Goal: Navigation & Orientation: Find specific page/section

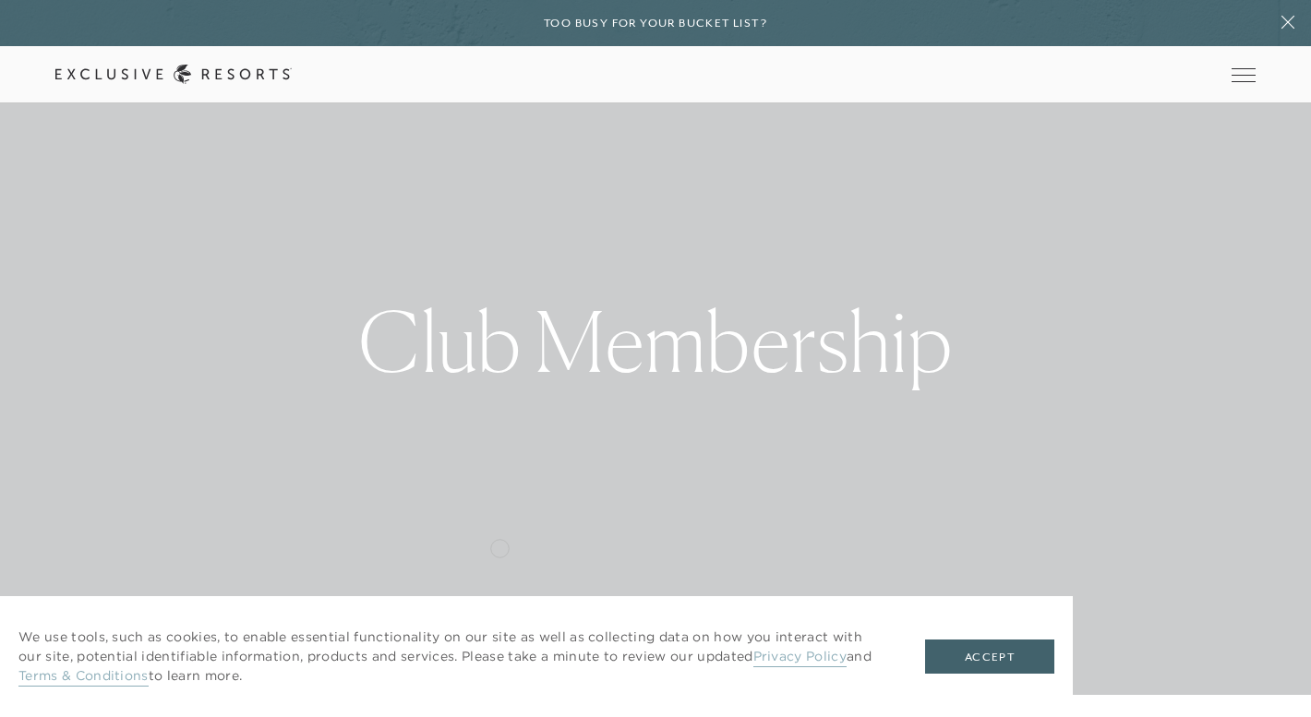
scroll to position [30, 0]
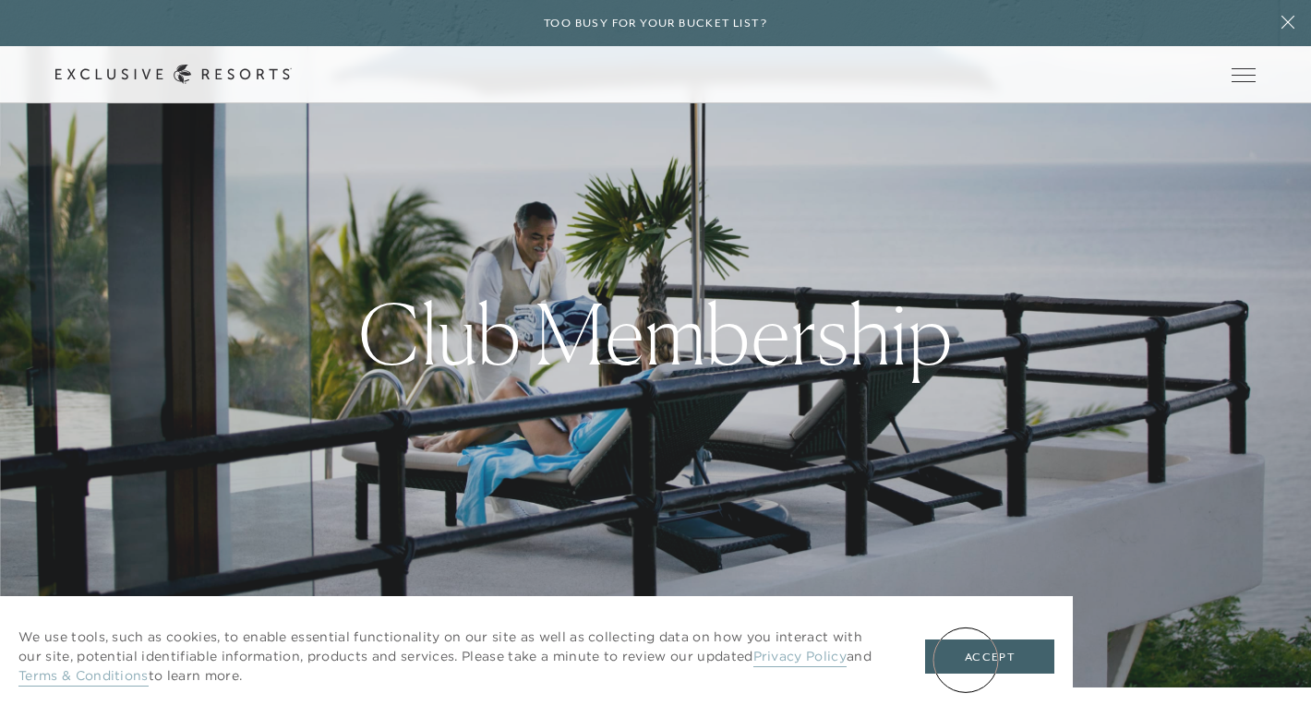
click at [965, 660] on button "Accept" at bounding box center [989, 657] width 129 height 35
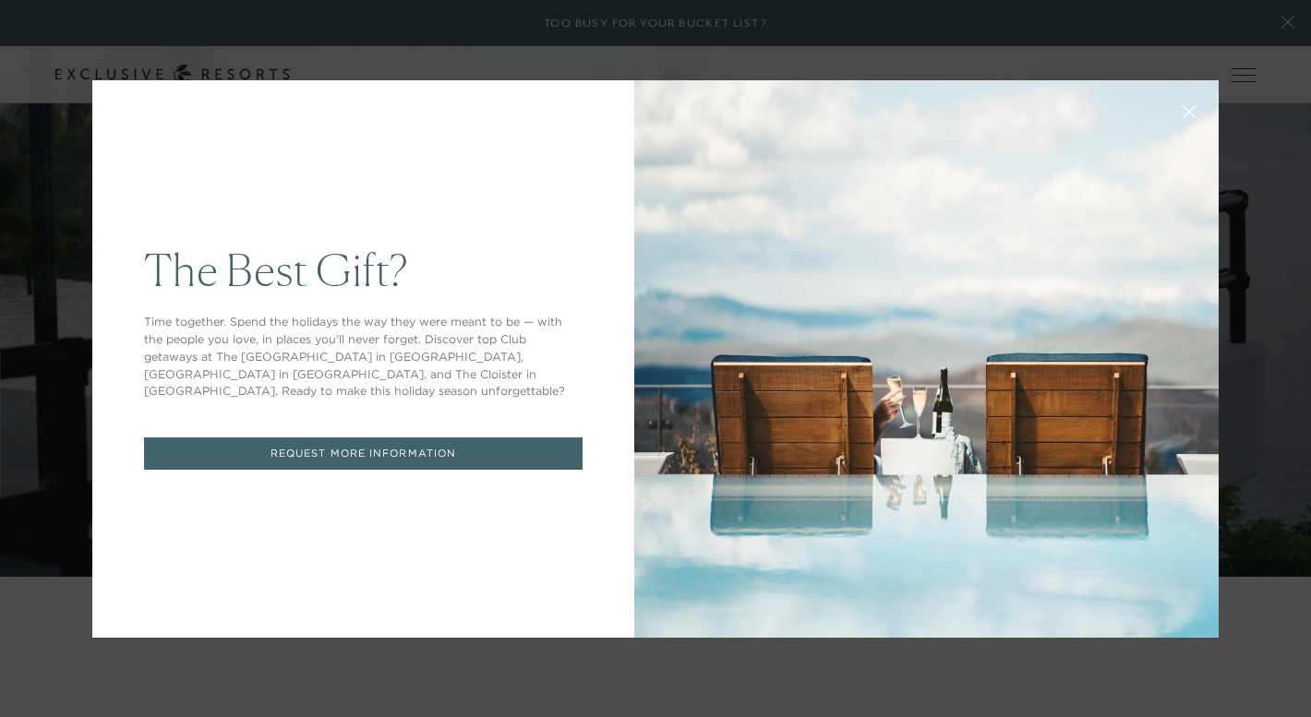
scroll to position [0, 0]
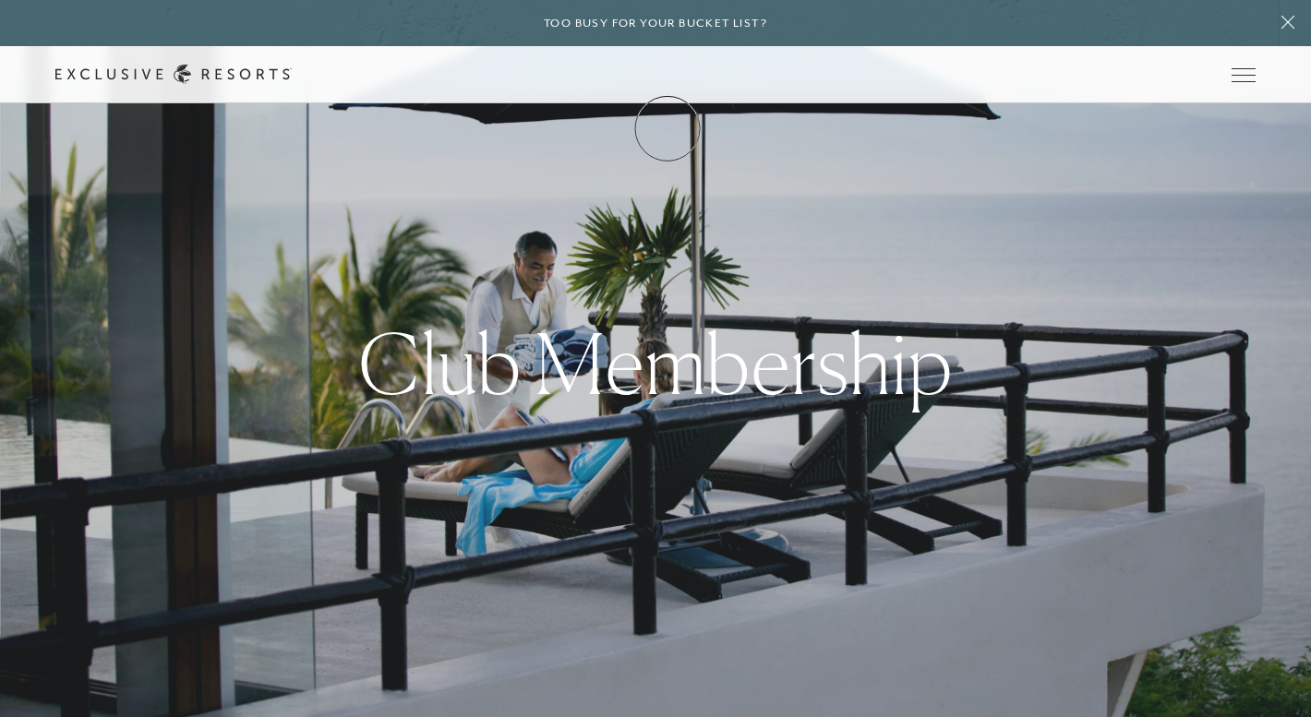
click at [0, 0] on link "Membership" at bounding box center [0, 0] width 0 height 0
click at [0, 0] on link "Member Login" at bounding box center [0, 0] width 0 height 0
